Goal: Browse casually: Explore the website without a specific task or goal

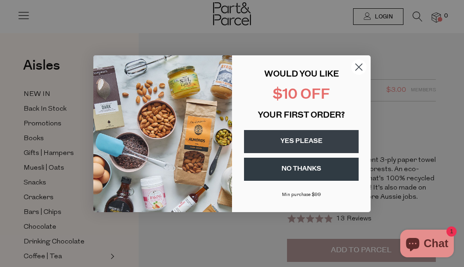
click at [358, 62] on circle "Close dialog" at bounding box center [358, 66] width 15 height 15
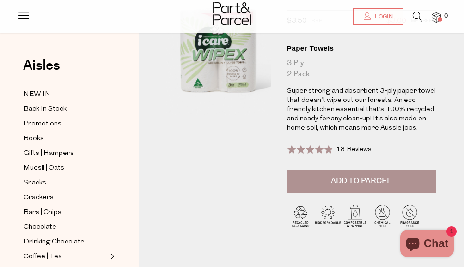
scroll to position [69, 0]
click at [435, 12] on img at bounding box center [435, 17] width 9 height 11
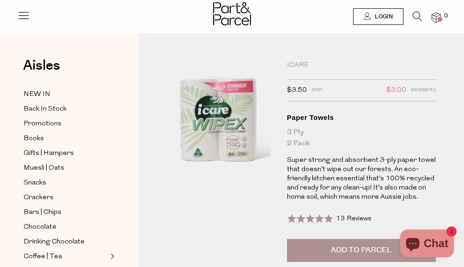
click at [348, 216] on span "13 Reviews" at bounding box center [354, 219] width 36 height 7
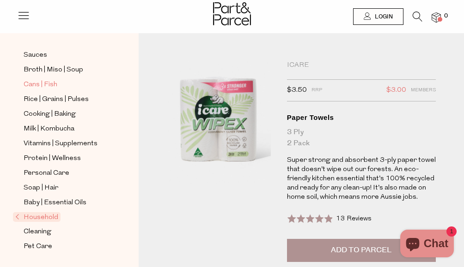
click at [46, 81] on span "Cans | Fish" at bounding box center [41, 84] width 34 height 11
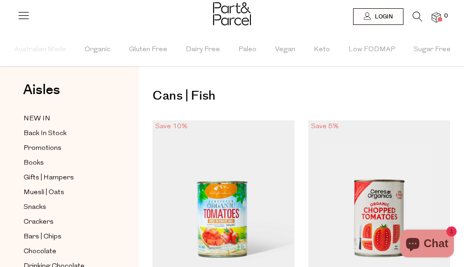
click at [375, 209] on img at bounding box center [379, 204] width 142 height 167
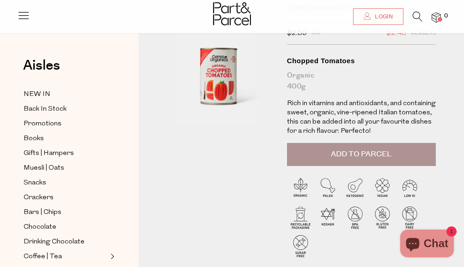
scroll to position [56, 0]
